Goal: Leave review/rating: Share an evaluation or opinion about a product, service, or content

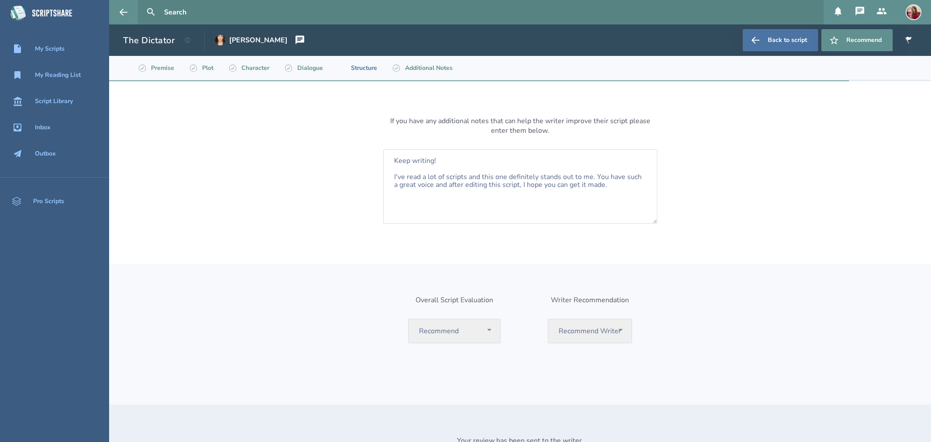
select select "recommend"
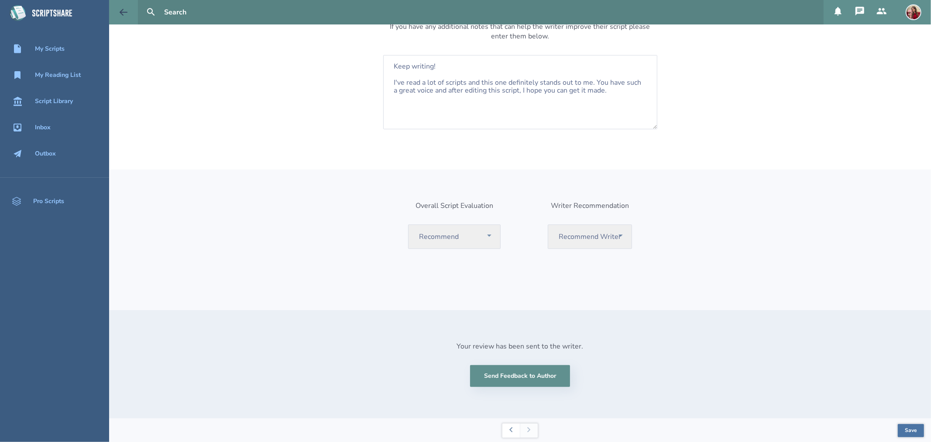
click at [127, 11] on icon at bounding box center [123, 12] width 10 height 10
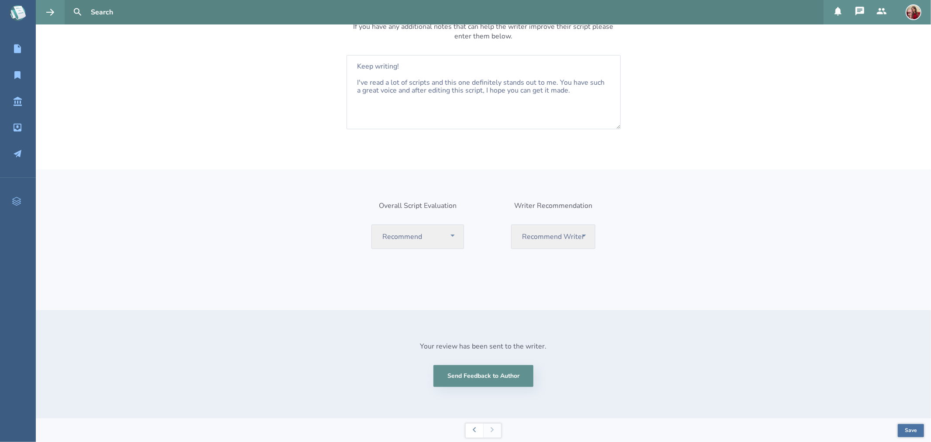
click at [15, 3] on icon at bounding box center [17, 13] width 24 height 24
click at [16, 12] on icon at bounding box center [14, 13] width 8 height 13
click at [13, 73] on icon at bounding box center [17, 75] width 10 height 10
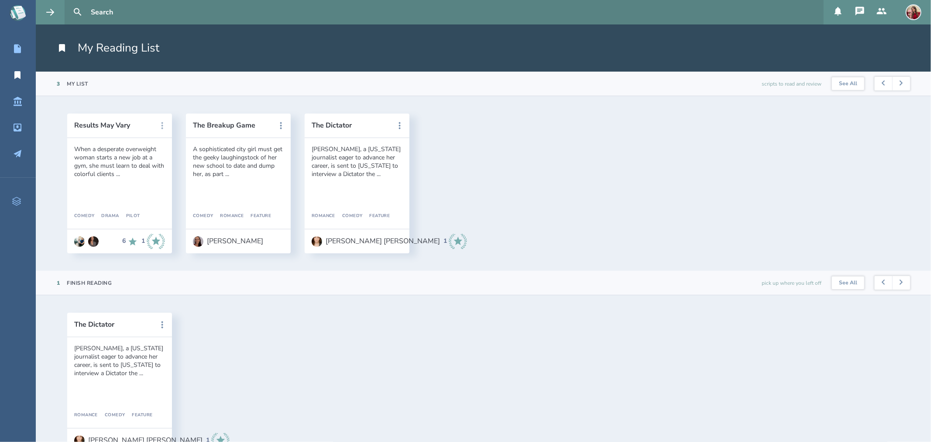
click at [162, 128] on icon at bounding box center [163, 125] width 2 height 7
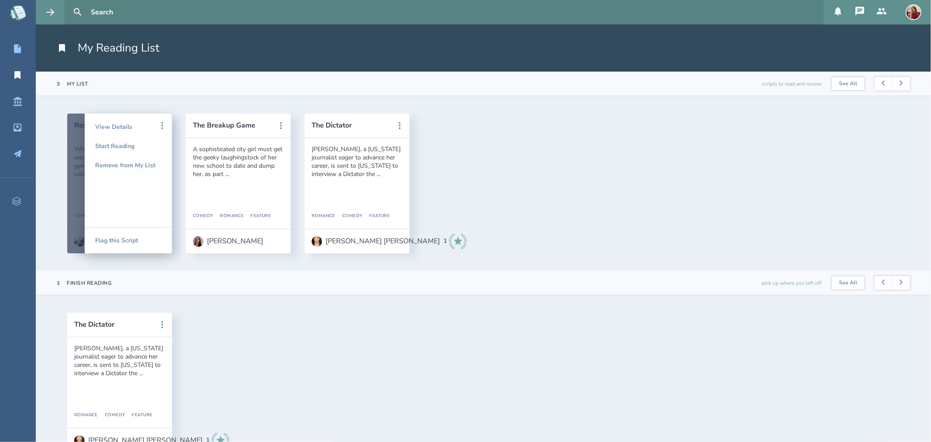
click at [210, 93] on section "3 My List scripts to read and review See All" at bounding box center [484, 84] width 896 height 24
click at [164, 125] on icon at bounding box center [162, 126] width 10 height 10
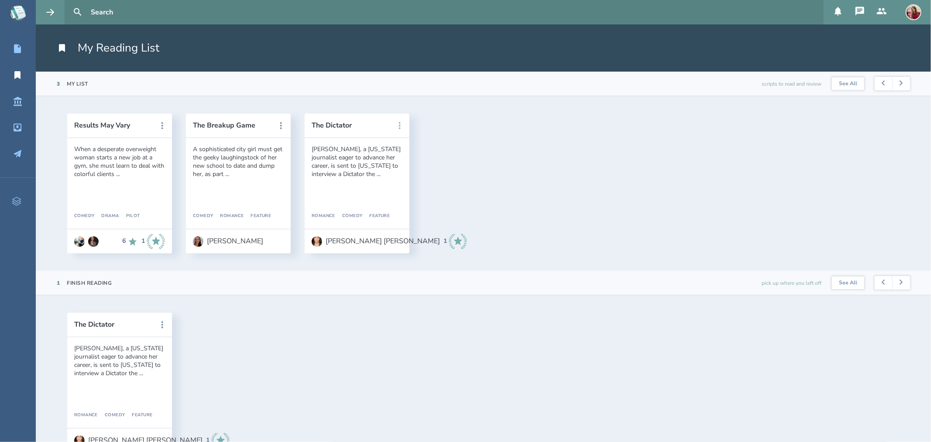
click at [402, 127] on icon at bounding box center [400, 126] width 10 height 10
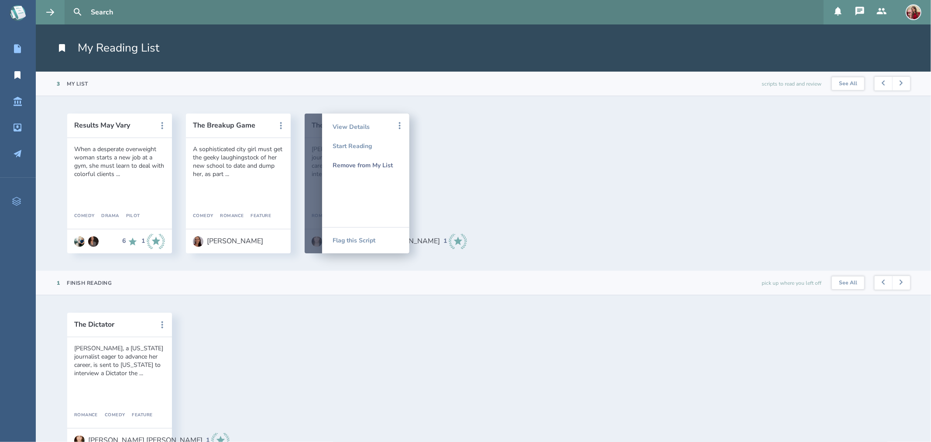
click at [383, 164] on div "Remove from My List" at bounding box center [366, 164] width 66 height 19
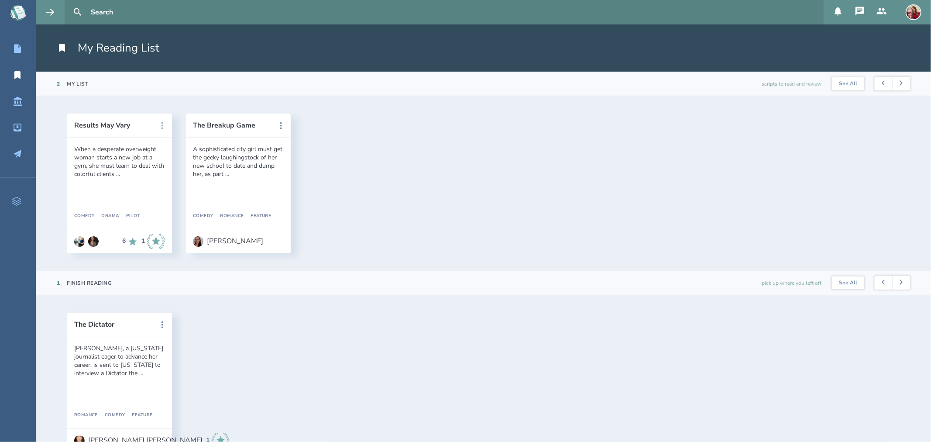
click at [162, 127] on icon at bounding box center [163, 125] width 2 height 7
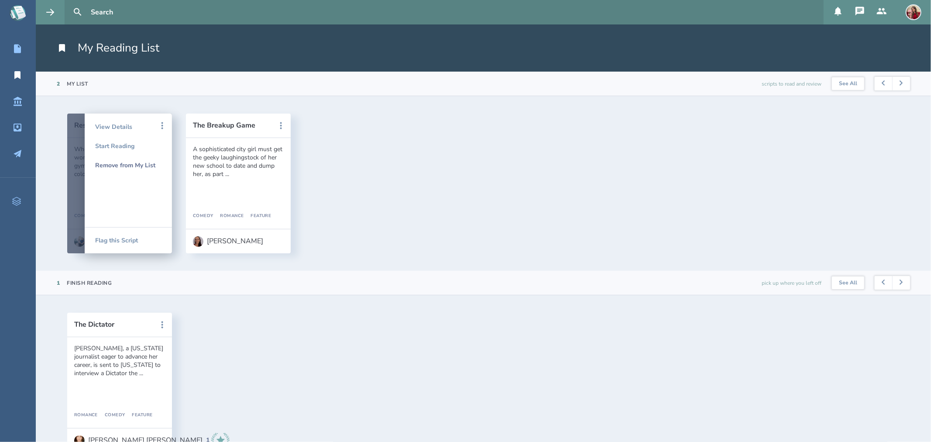
click at [150, 166] on div "Remove from My List" at bounding box center [128, 164] width 66 height 19
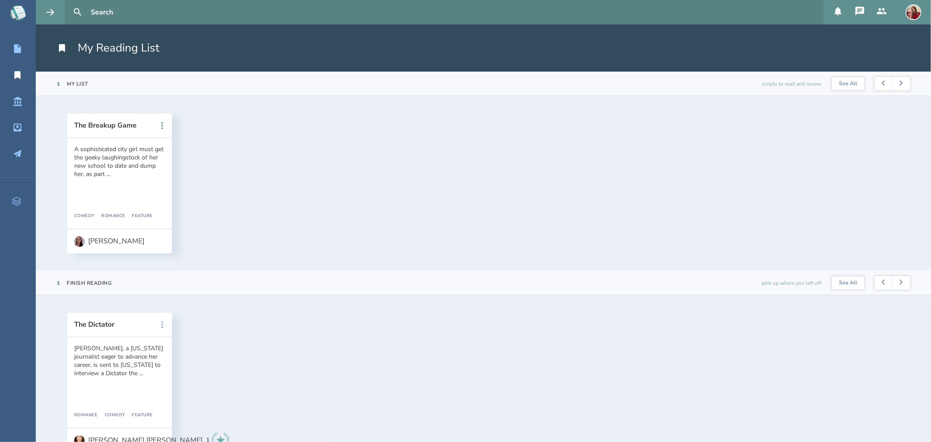
click at [161, 325] on icon at bounding box center [162, 325] width 10 height 10
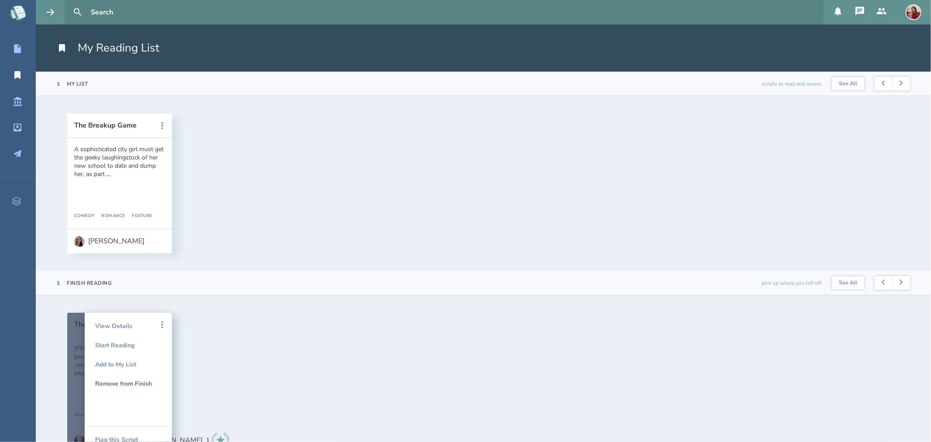
click at [132, 386] on div "Remove from Finish" at bounding box center [128, 383] width 66 height 19
